Goal: Navigation & Orientation: Understand site structure

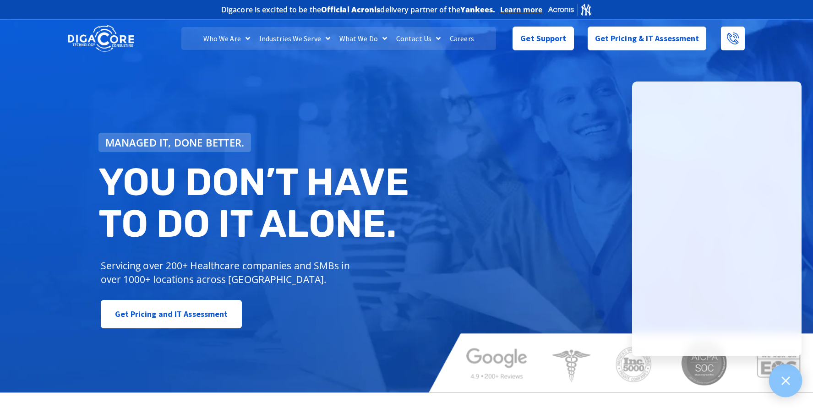
drag, startPoint x: 779, startPoint y: 384, endPoint x: 775, endPoint y: 376, distance: 9.4
click at [779, 381] on div at bounding box center [785, 380] width 33 height 33
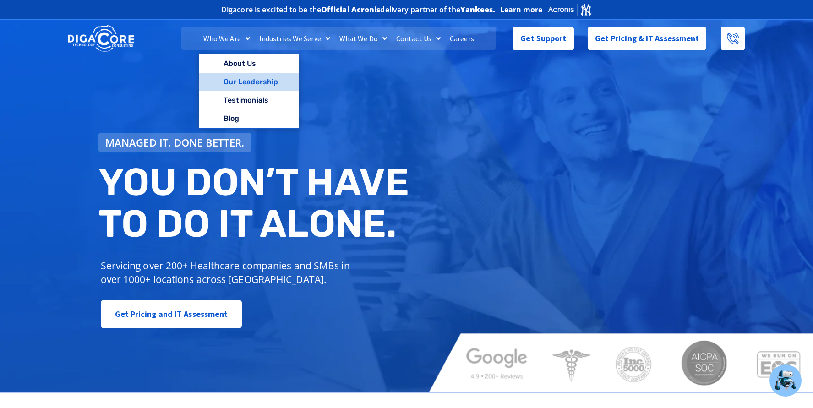
click at [246, 78] on link "Our Leadership" at bounding box center [249, 82] width 100 height 18
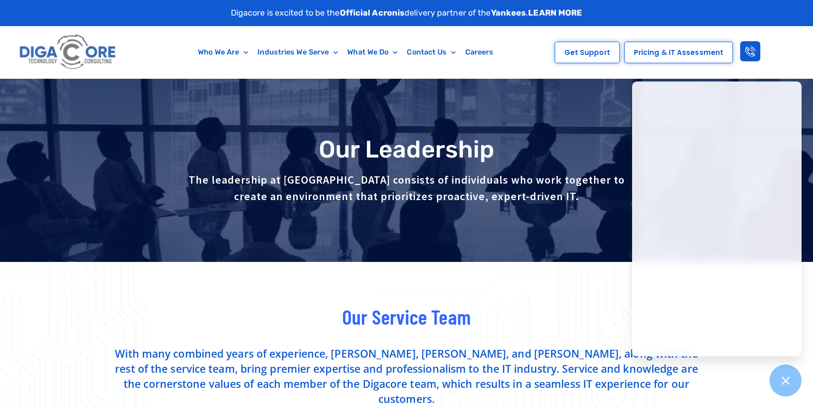
click at [641, 55] on span "Pricing & IT Assessment" at bounding box center [678, 52] width 89 height 7
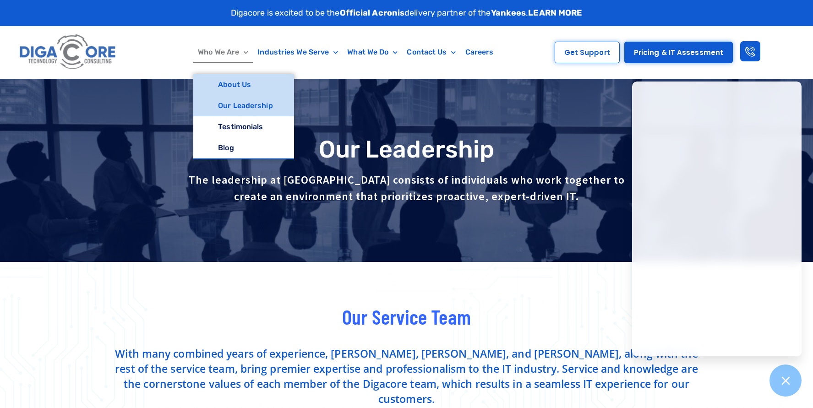
click at [219, 76] on link "About Us" at bounding box center [243, 84] width 100 height 21
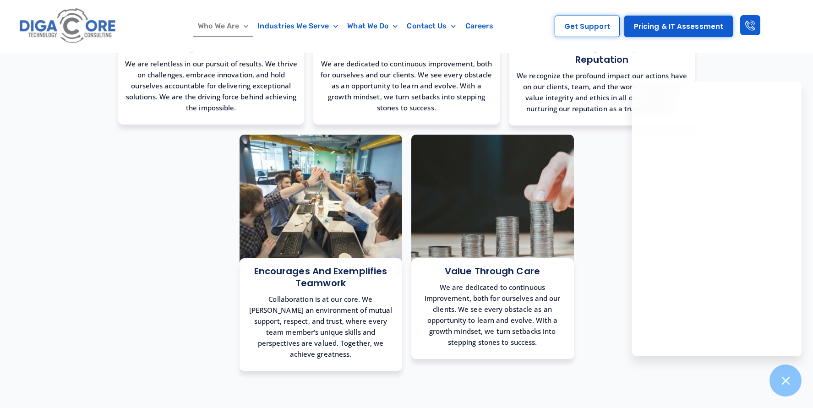
scroll to position [779, 0]
